Goal: Task Accomplishment & Management: Use online tool/utility

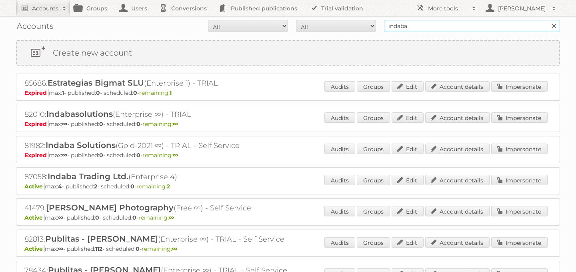
click at [415, 26] on input "indaba" at bounding box center [472, 26] width 176 height 12
click at [468, 180] on link "Account details" at bounding box center [457, 180] width 64 height 10
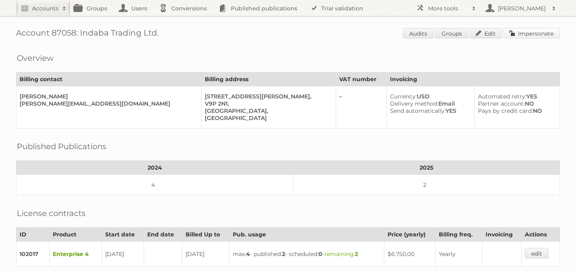
click at [531, 32] on link "Impersonate" at bounding box center [531, 33] width 56 height 10
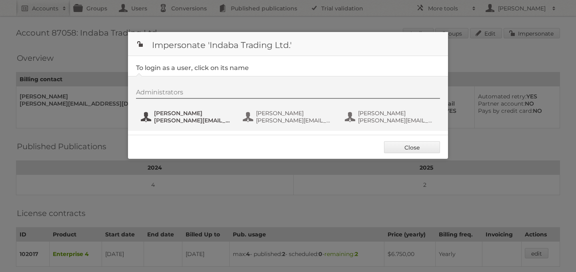
click at [185, 109] on button "[PERSON_NAME] [PERSON_NAME][EMAIL_ADDRESS][DOMAIN_NAME]" at bounding box center [187, 117] width 94 height 16
